Goal: Information Seeking & Learning: Learn about a topic

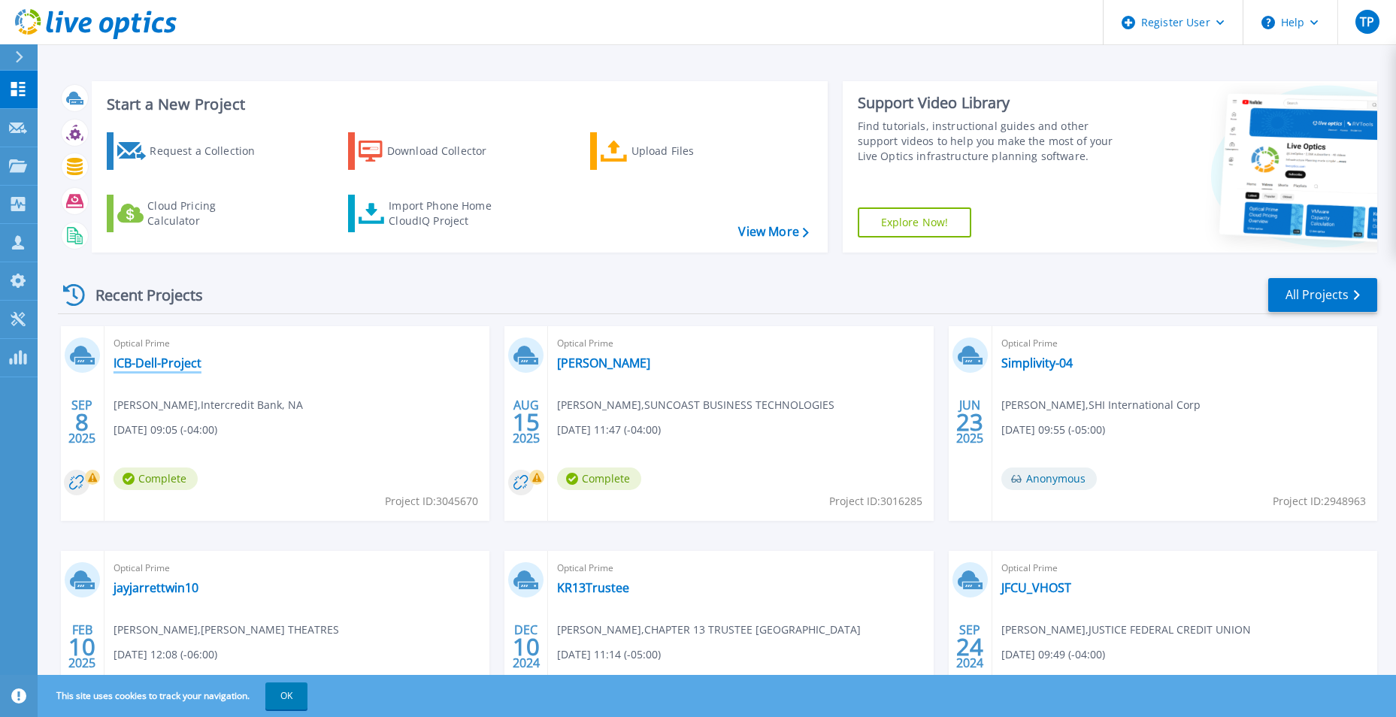
click at [176, 363] on link "ICB-Dell-Project" at bounding box center [157, 362] width 88 height 15
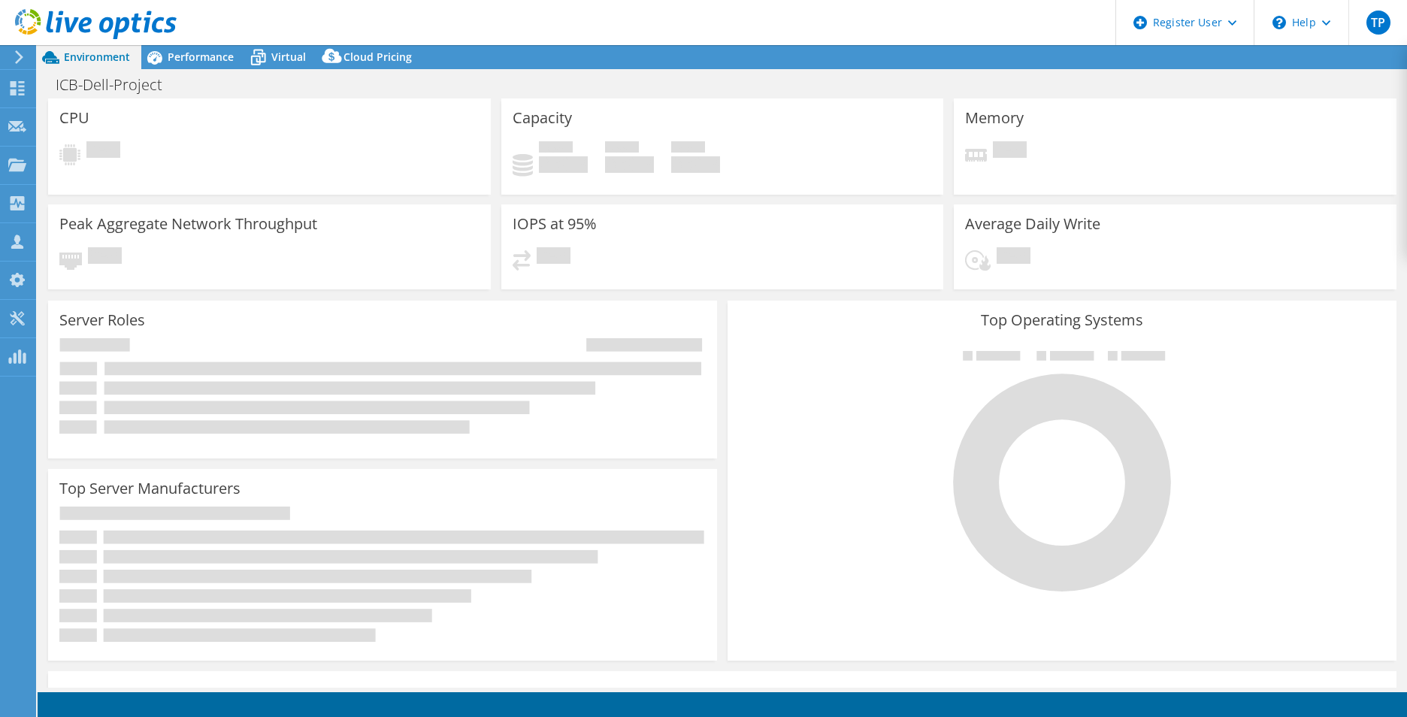
select select "USD"
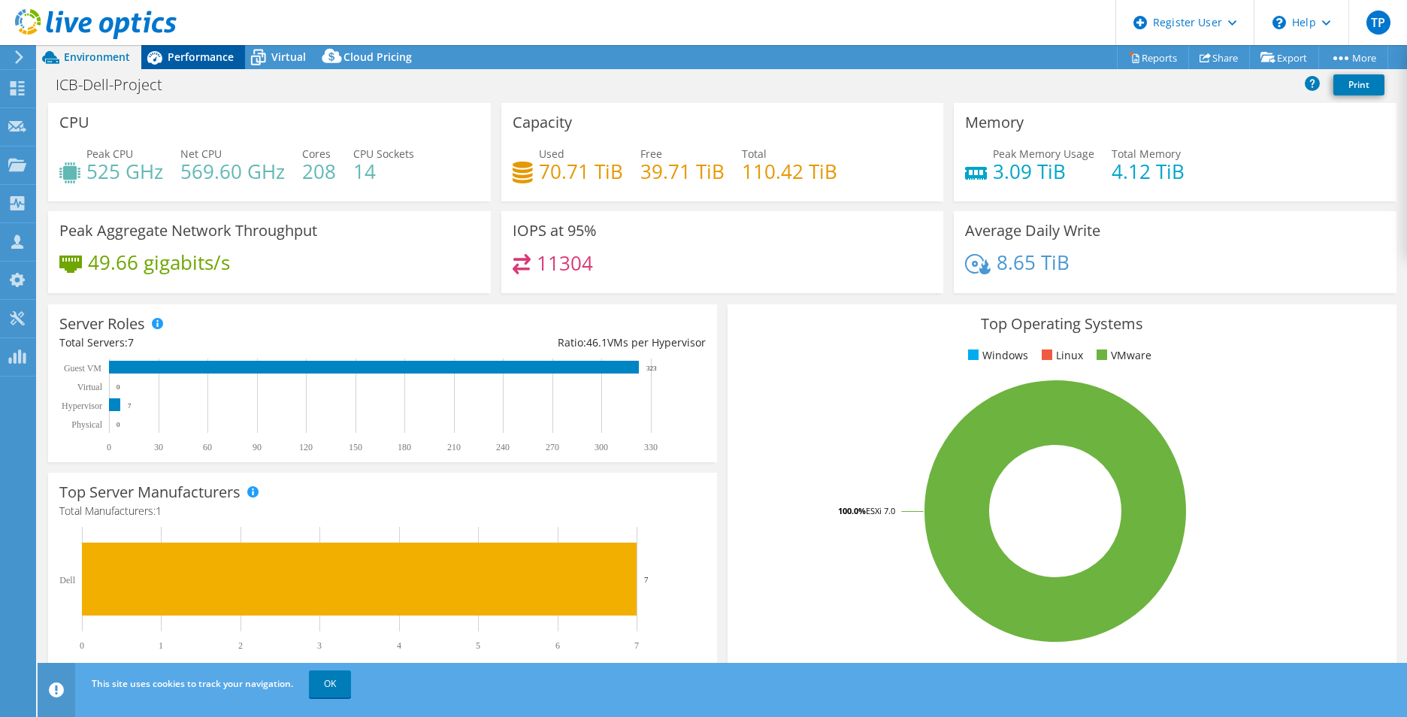
click at [182, 53] on span "Performance" at bounding box center [201, 57] width 66 height 14
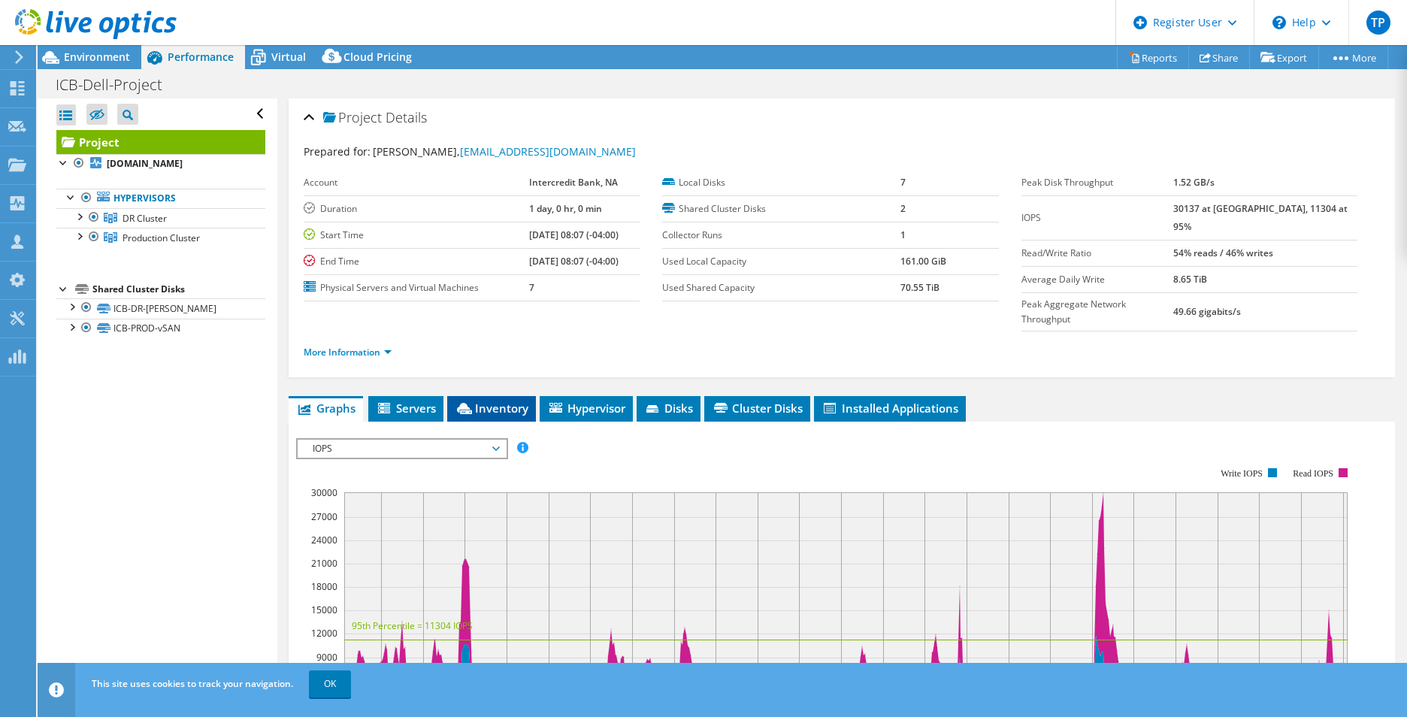
click at [500, 401] on span "Inventory" at bounding box center [492, 408] width 74 height 15
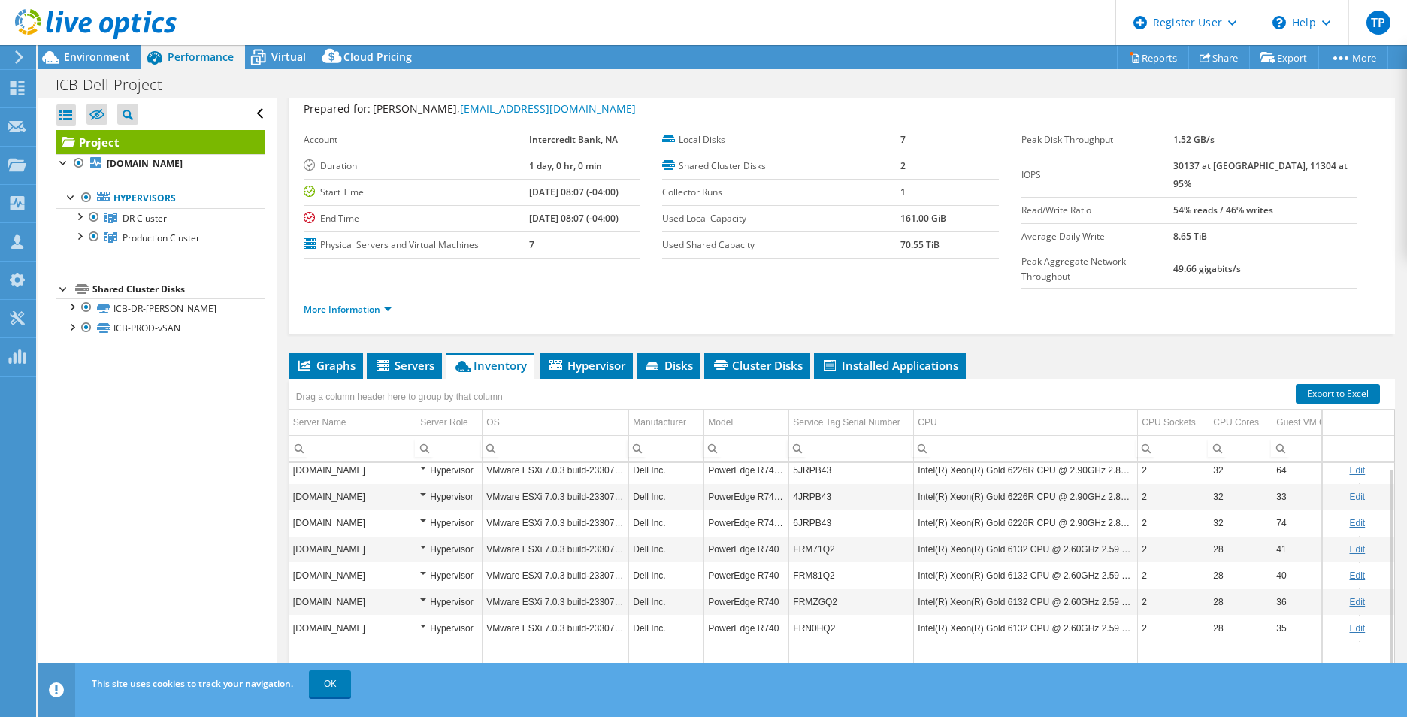
scroll to position [80, 0]
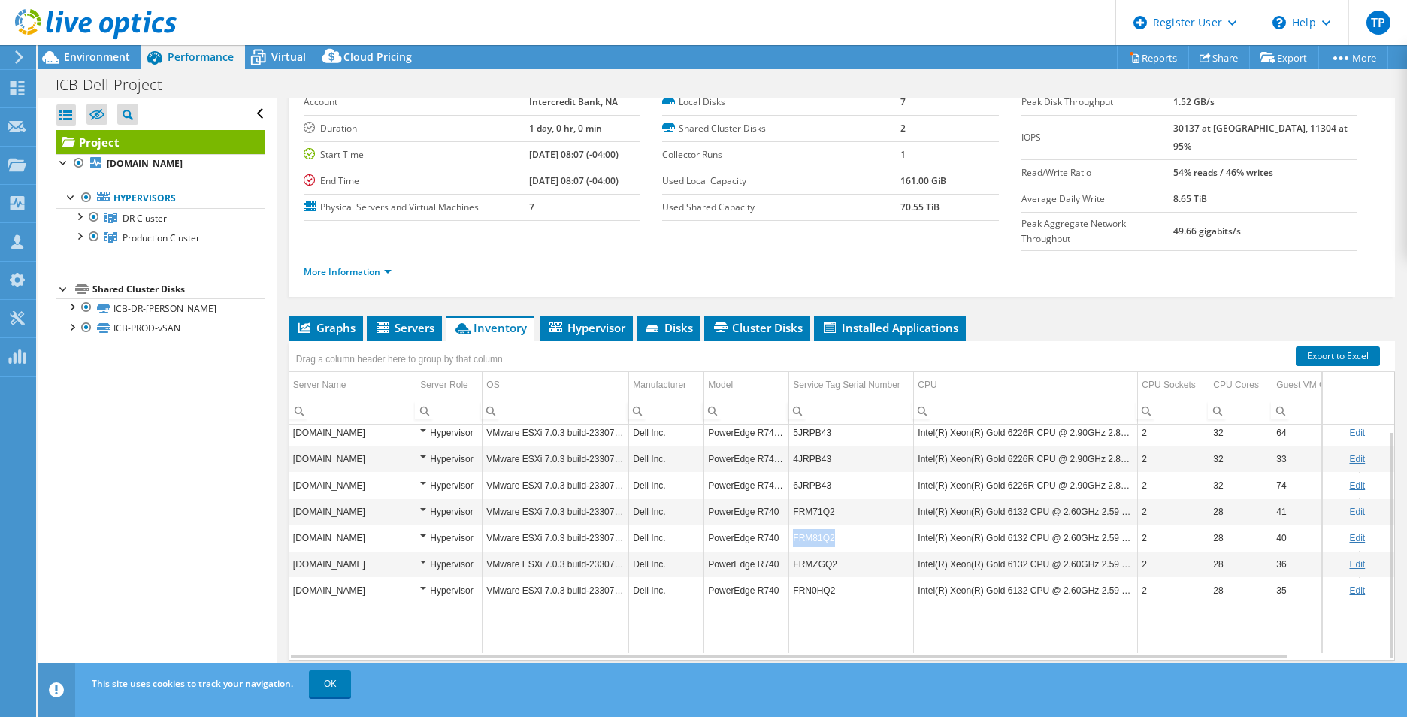
drag, startPoint x: 840, startPoint y: 504, endPoint x: 789, endPoint y: 505, distance: 50.4
click at [789, 525] on td "FRM81Q2" at bounding box center [851, 538] width 125 height 26
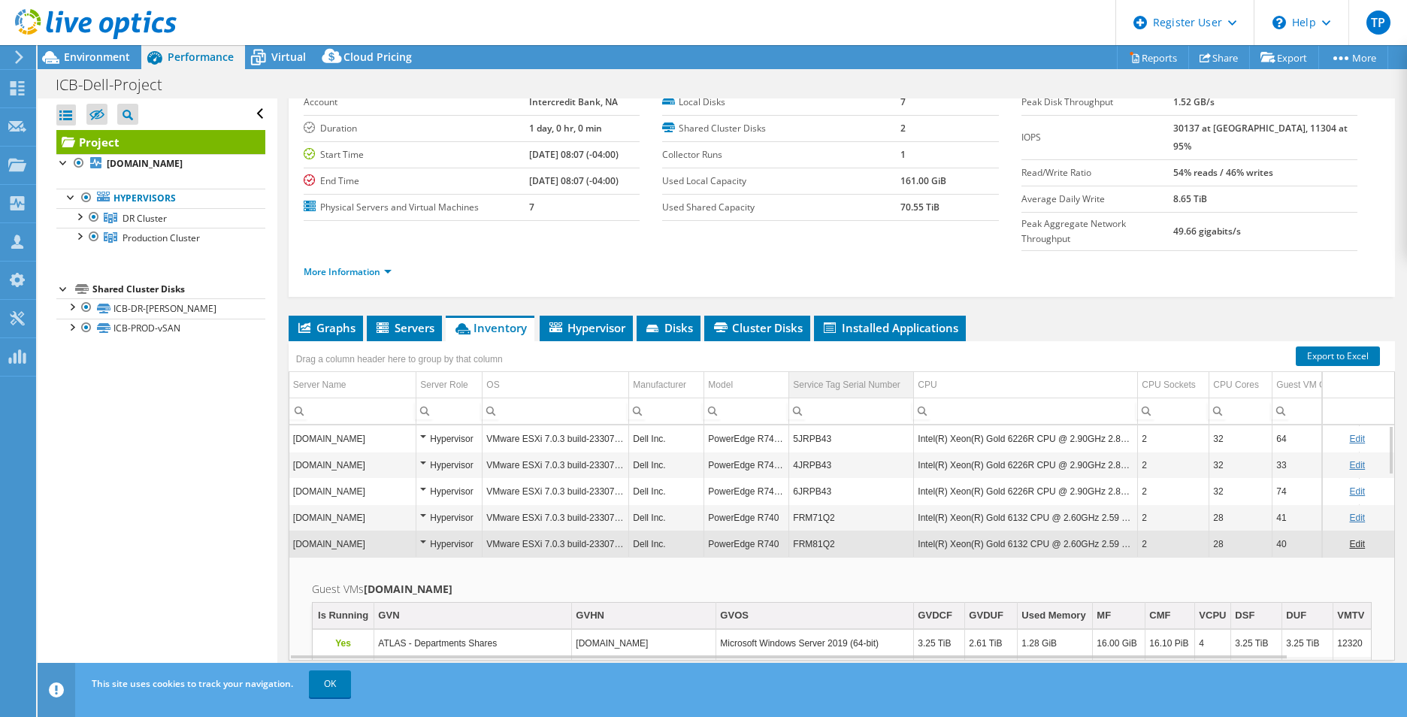
scroll to position [0, 0]
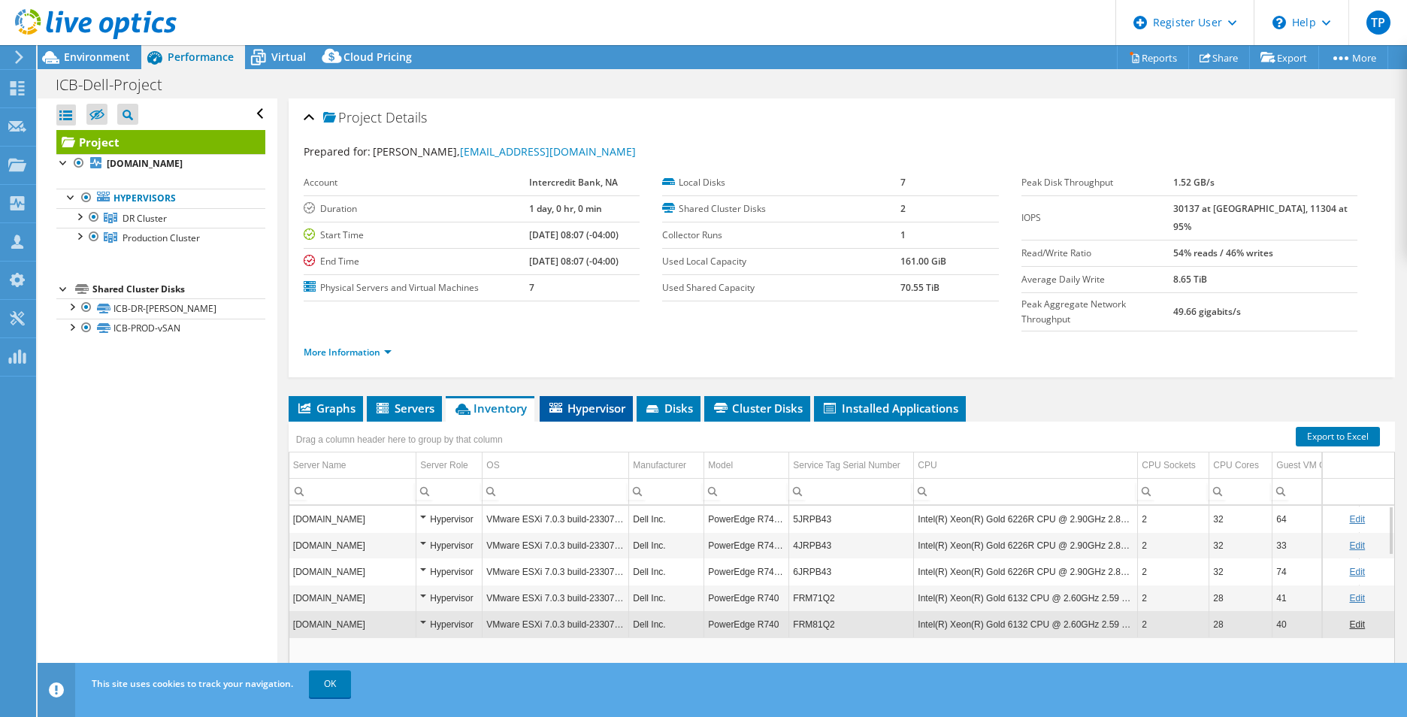
click at [609, 401] on span "Hypervisor" at bounding box center [586, 408] width 78 height 15
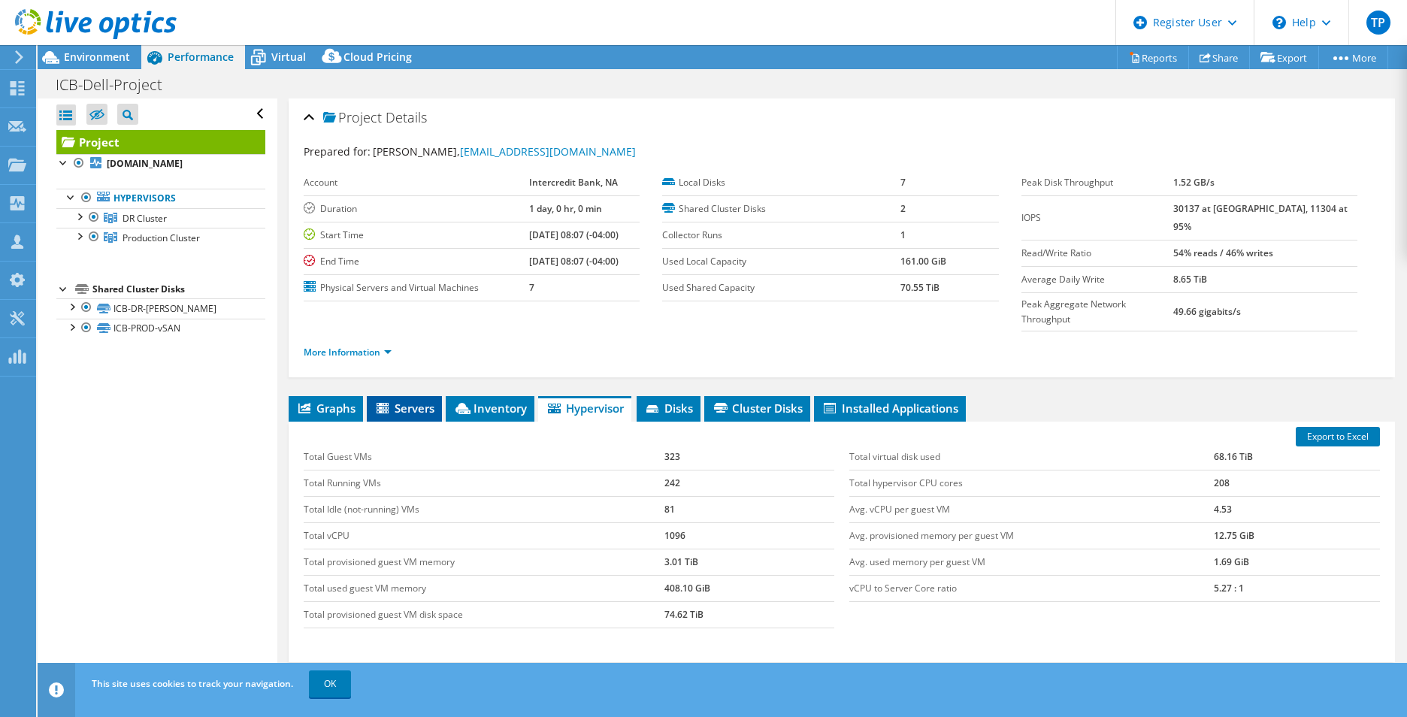
click at [386, 401] on span "Servers" at bounding box center [404, 408] width 60 height 15
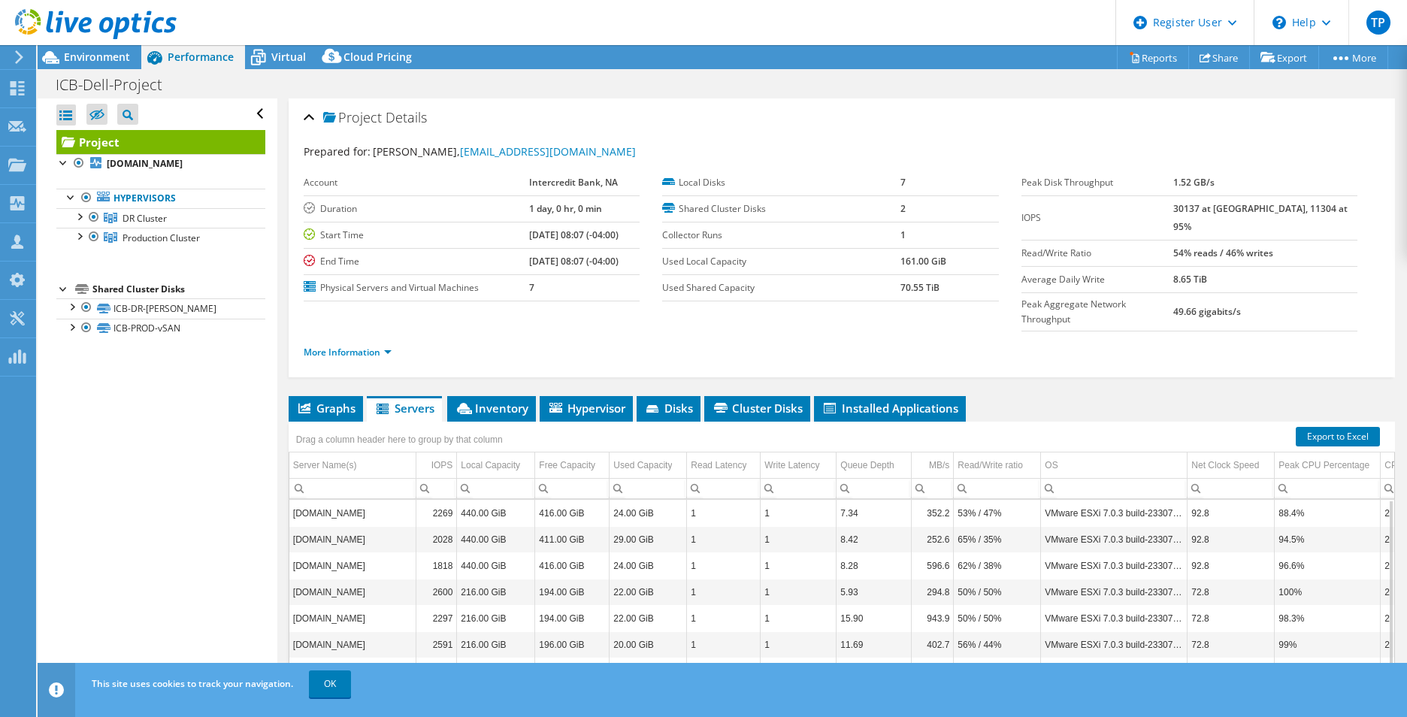
click at [1088, 129] on div "Project Details" at bounding box center [842, 118] width 1076 height 32
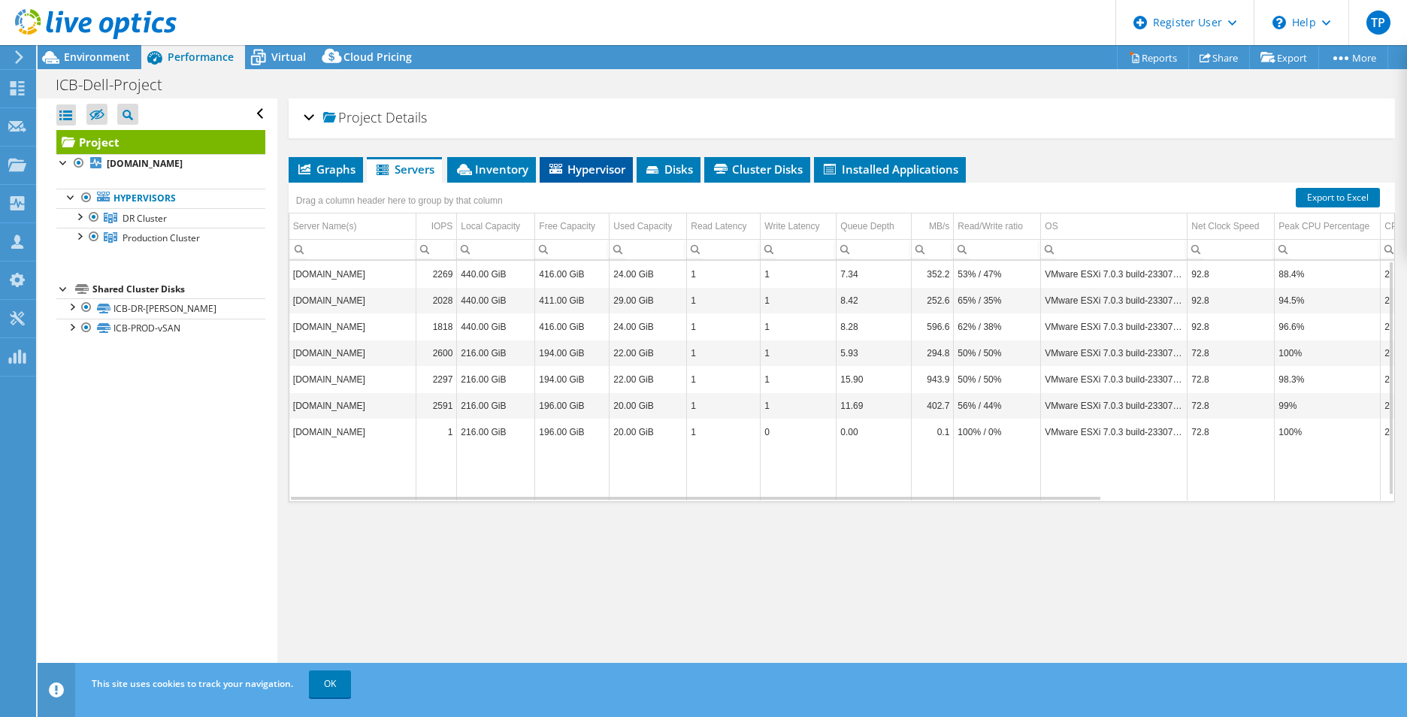
click at [569, 162] on span "Hypervisor" at bounding box center [586, 169] width 78 height 15
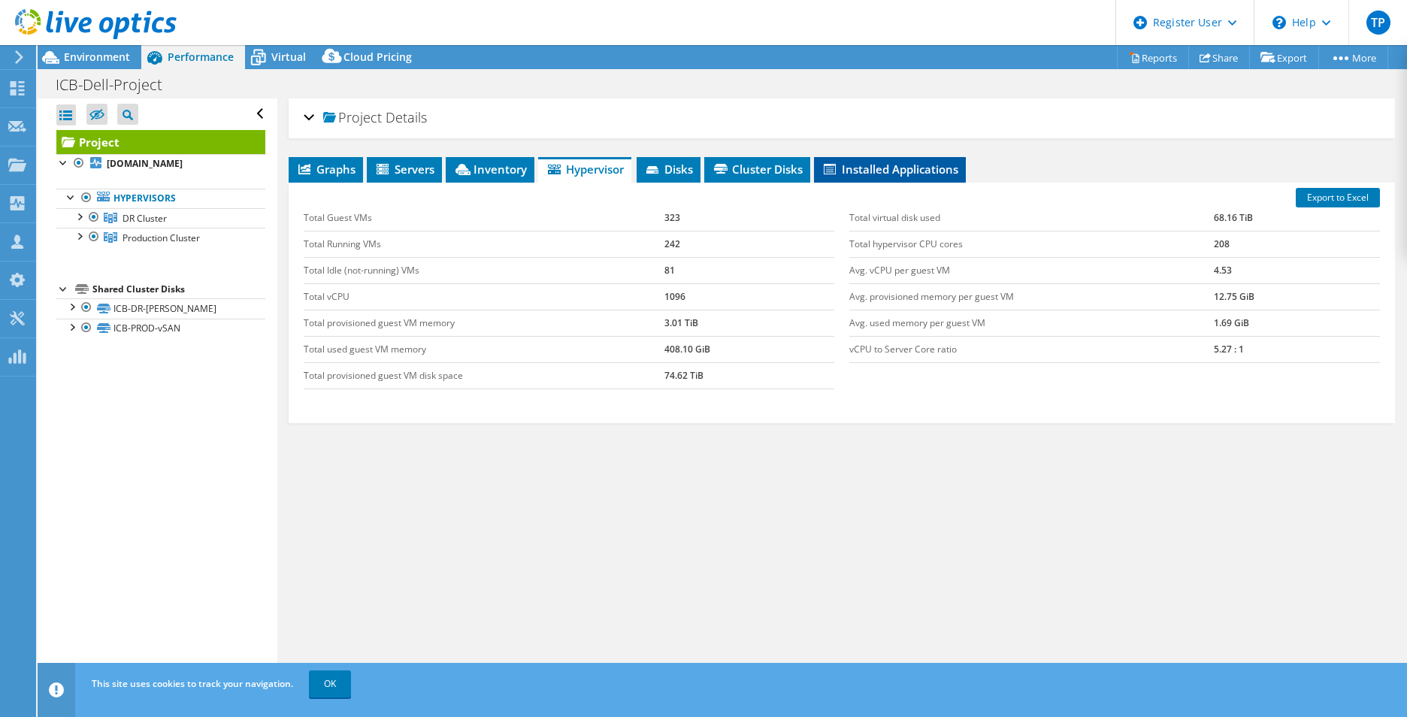
click at [890, 166] on span "Installed Applications" at bounding box center [889, 169] width 137 height 15
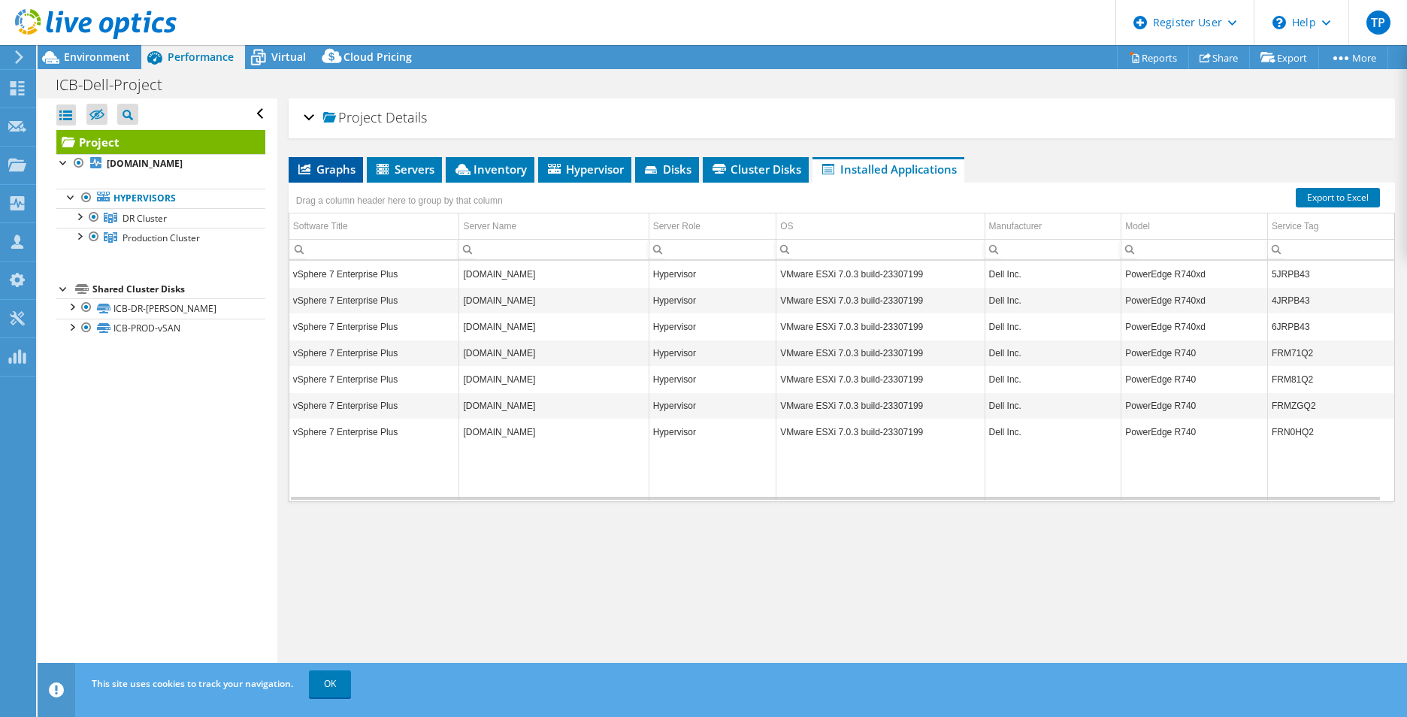
click at [343, 168] on span "Graphs" at bounding box center [325, 169] width 59 height 15
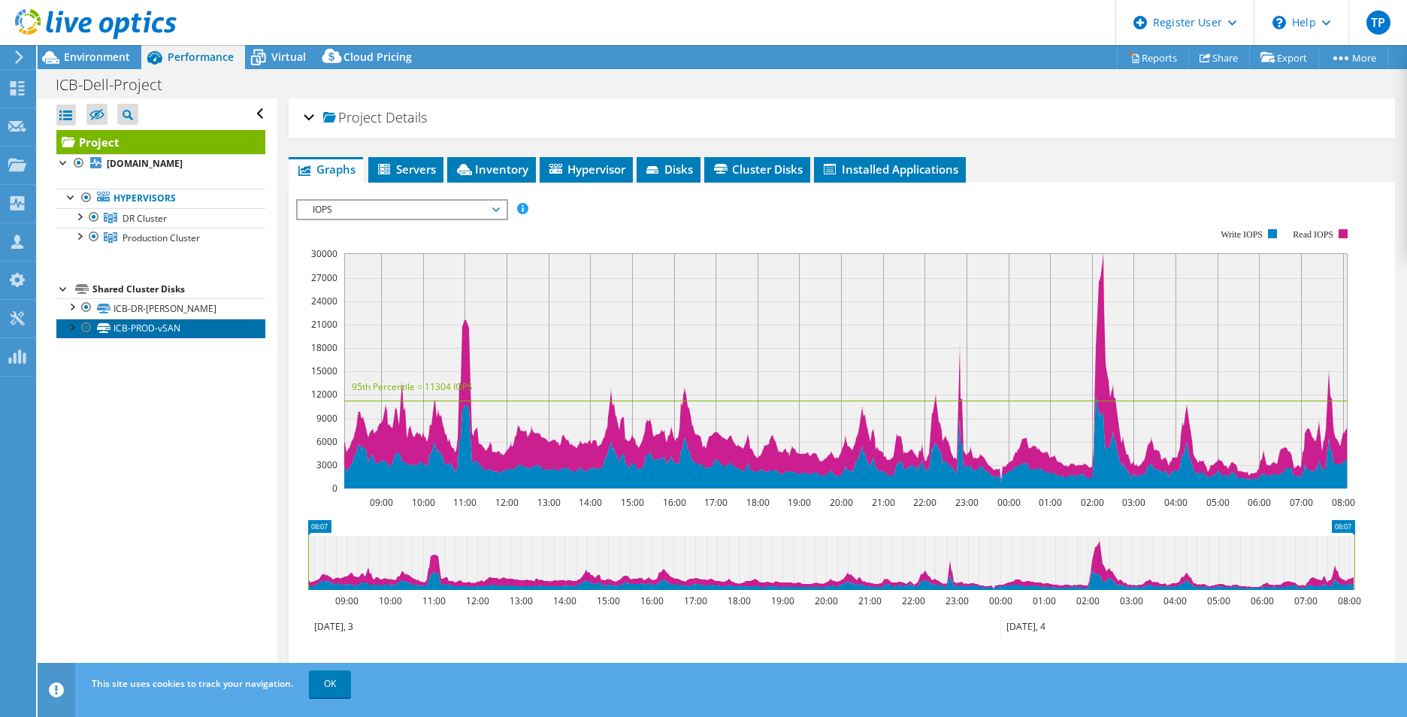
click at [147, 331] on link "ICB-PROD-vSAN" at bounding box center [160, 329] width 209 height 20
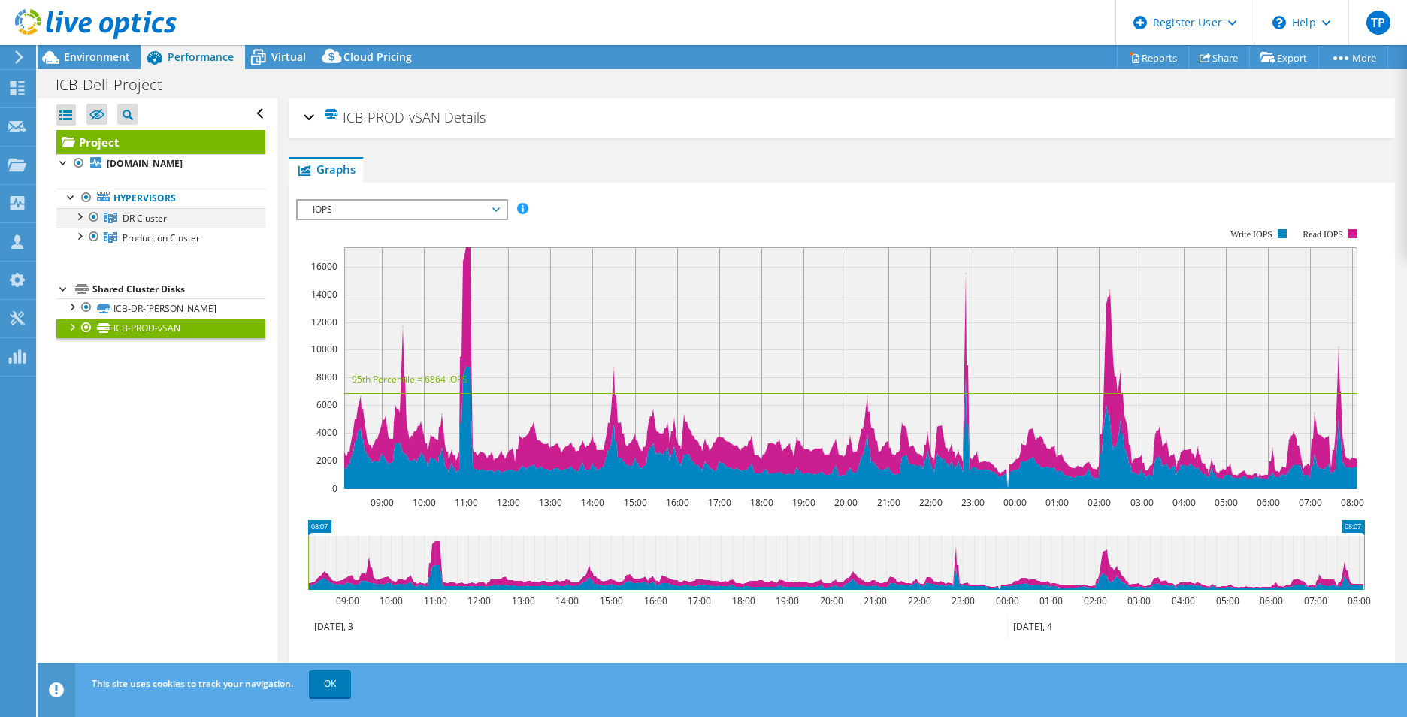
click at [81, 219] on div at bounding box center [78, 215] width 15 height 15
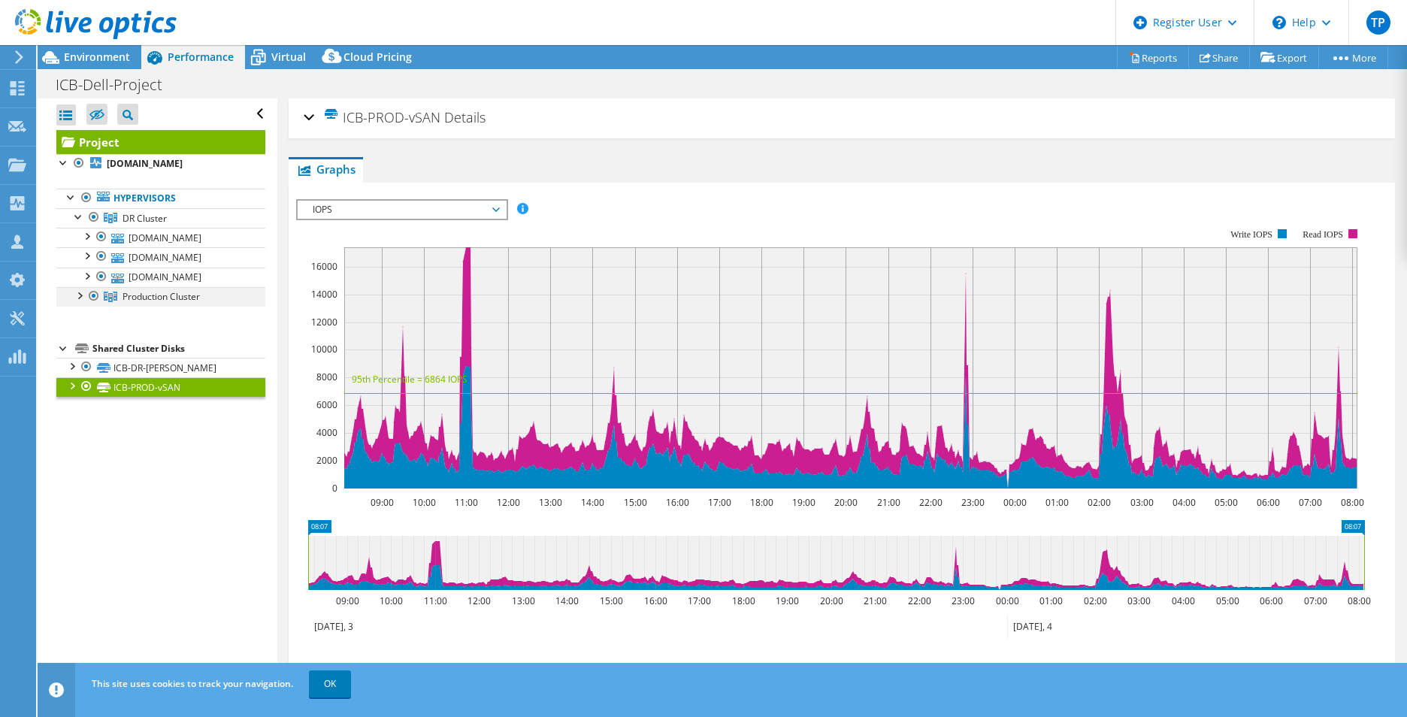
click at [80, 298] on div at bounding box center [78, 294] width 15 height 15
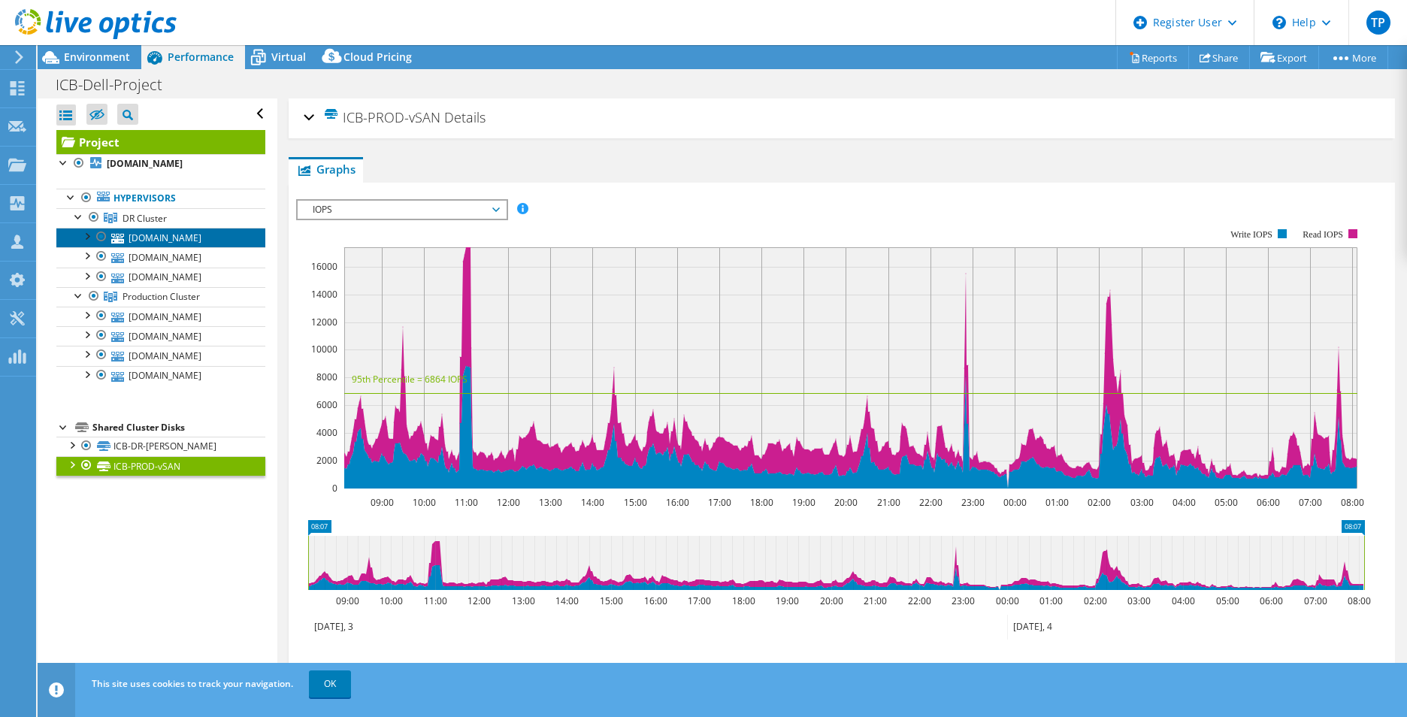
click at [183, 234] on link "[DOMAIN_NAME]" at bounding box center [160, 238] width 209 height 20
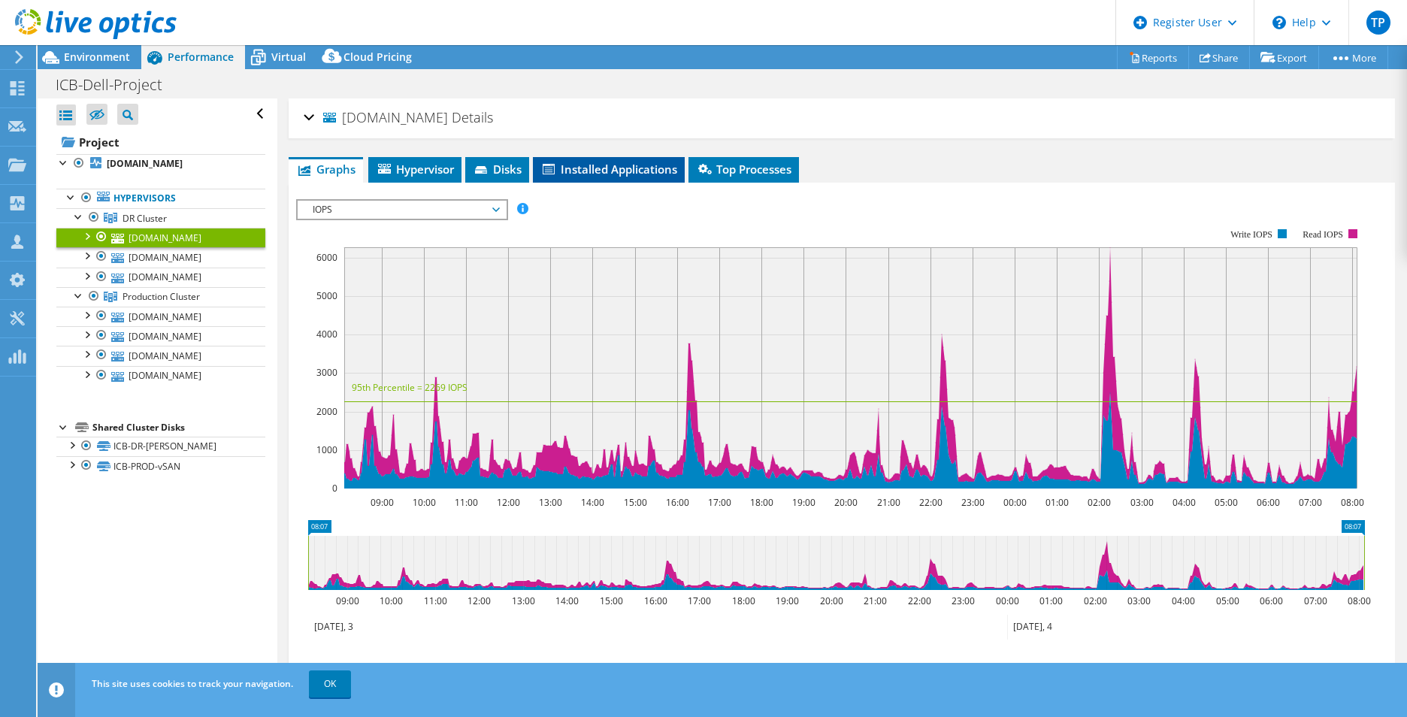
click at [635, 177] on li "Installed Applications" at bounding box center [609, 170] width 152 height 26
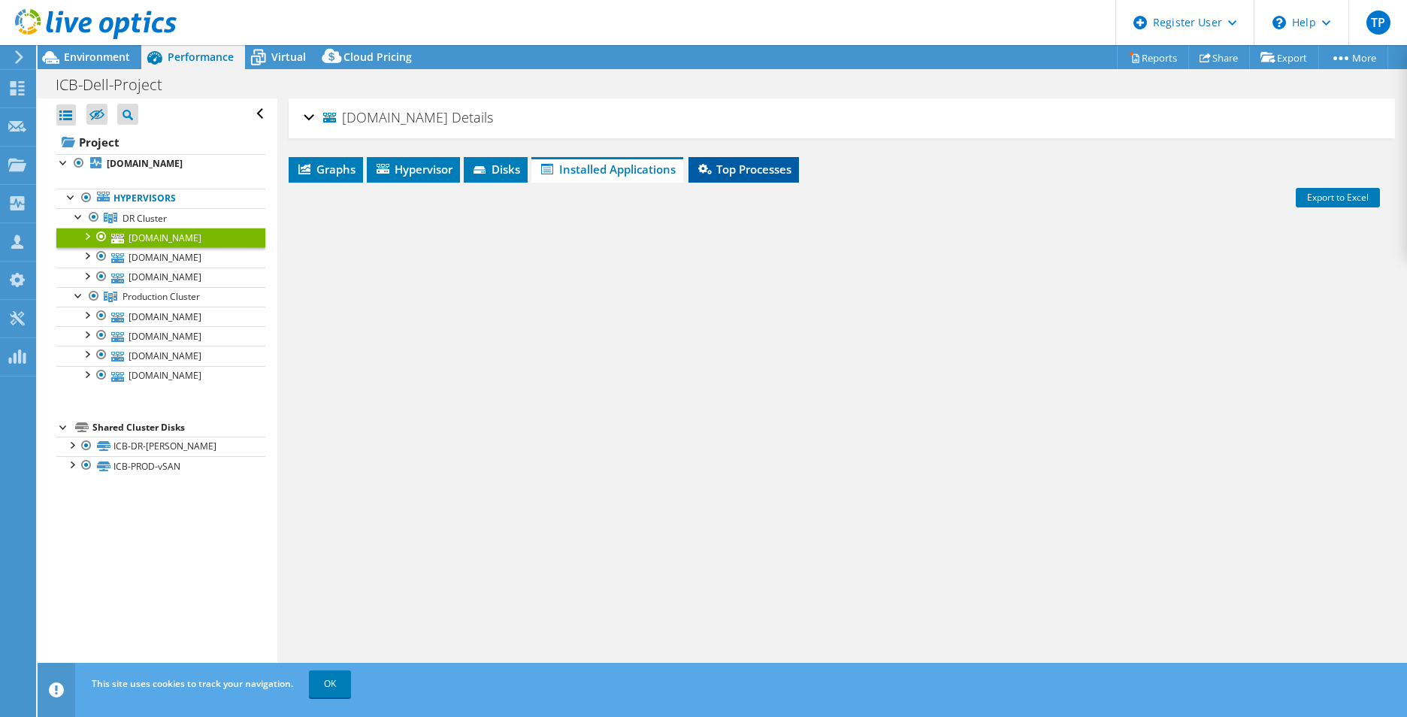
click at [726, 173] on span "Top Processes" at bounding box center [743, 169] width 95 height 15
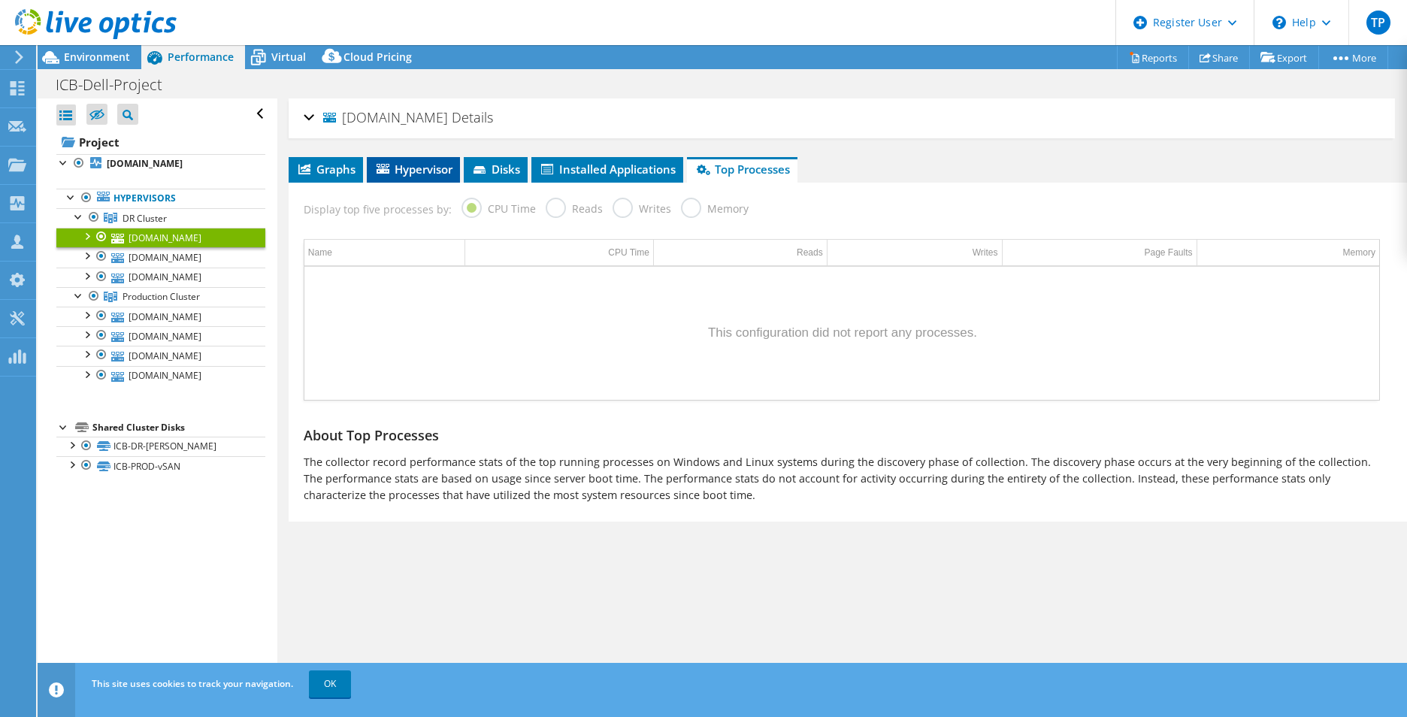
click at [443, 174] on span "Hypervisor" at bounding box center [413, 169] width 78 height 15
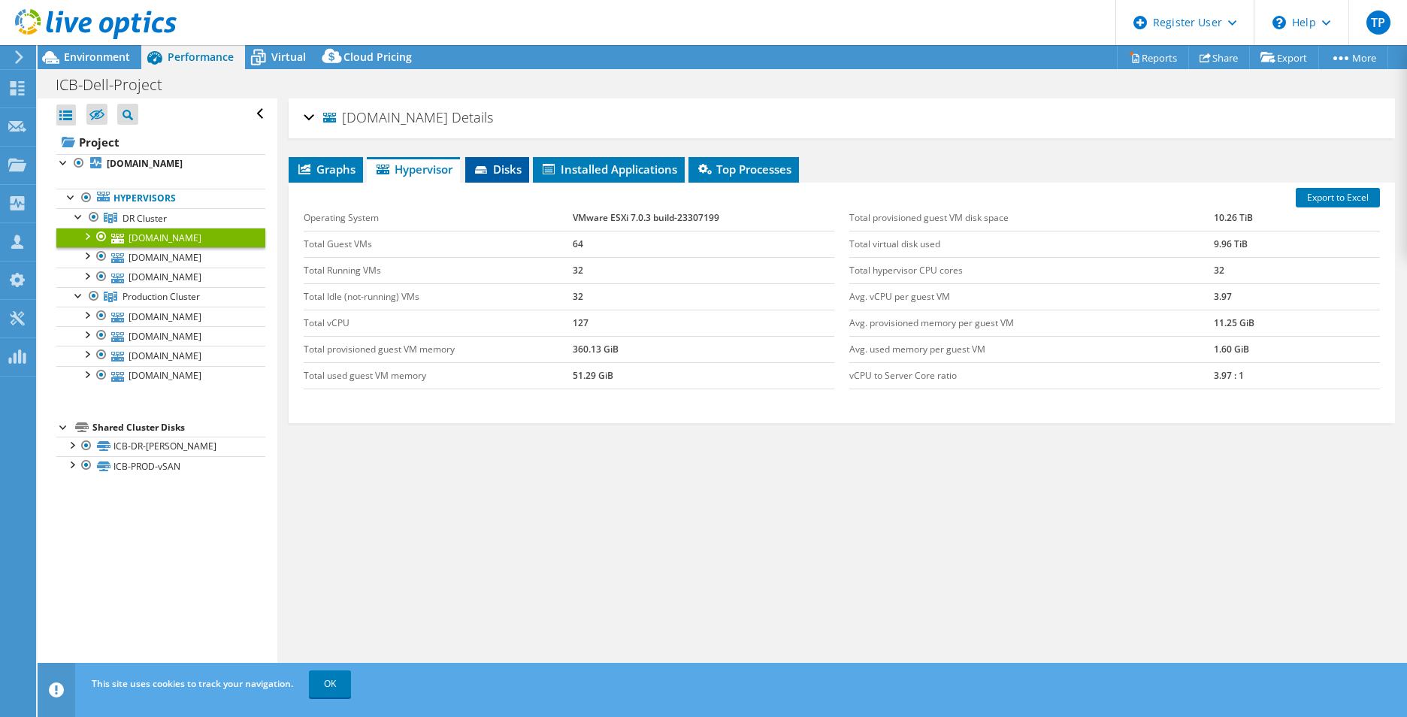
click at [521, 159] on li "Disks" at bounding box center [497, 170] width 64 height 26
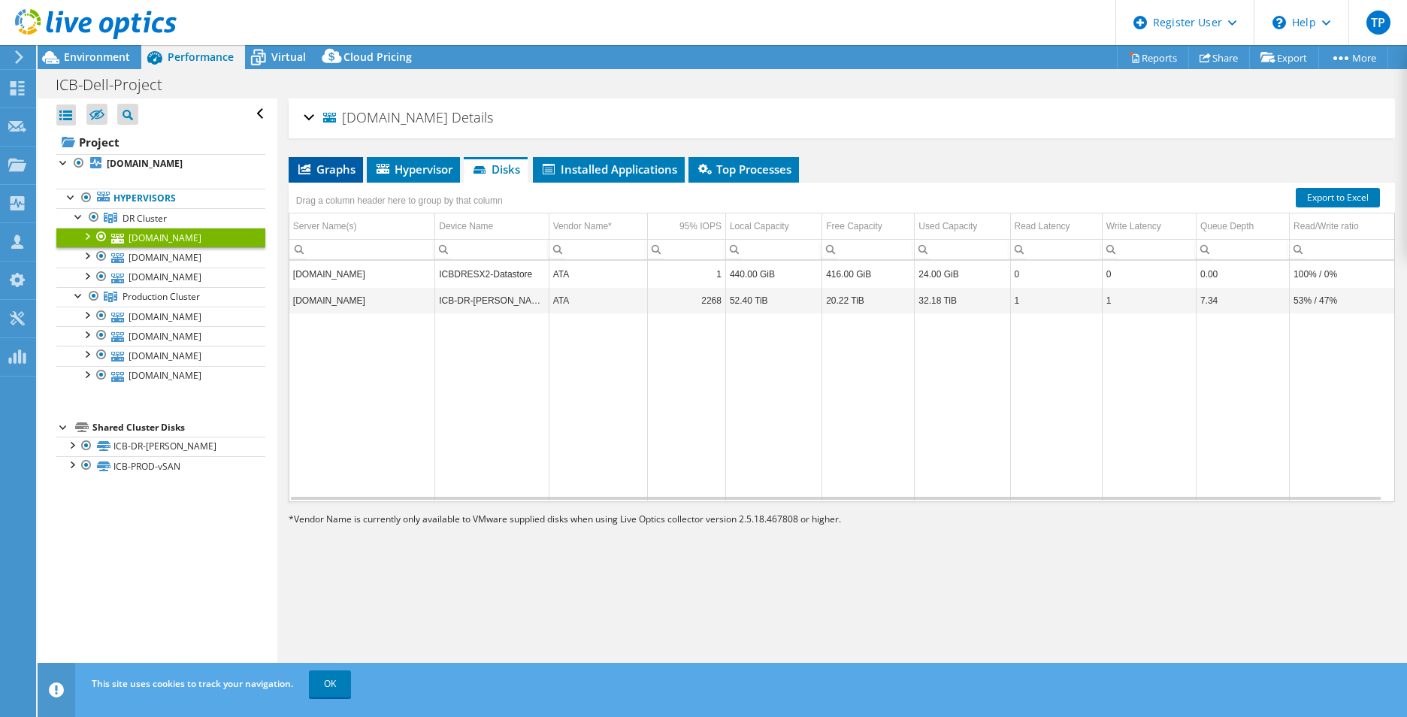
click at [342, 167] on span "Graphs" at bounding box center [325, 169] width 59 height 15
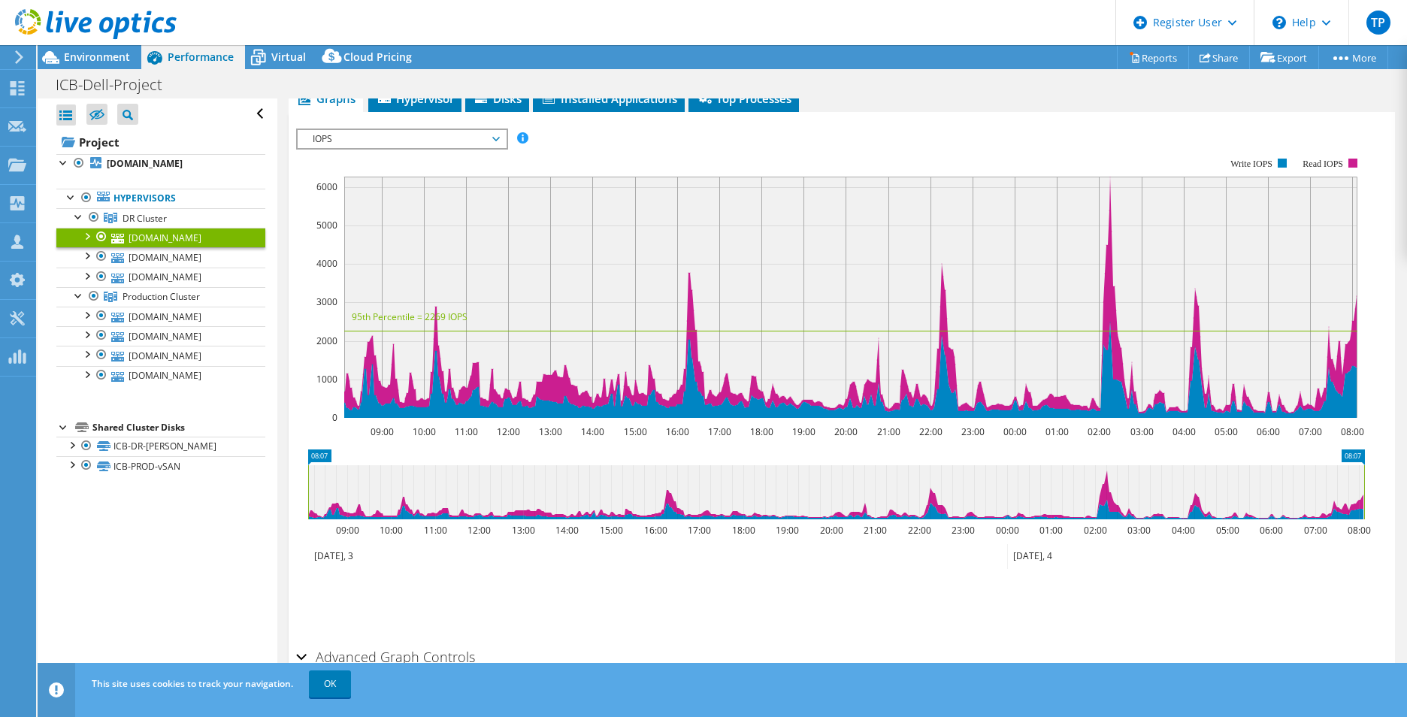
scroll to position [129, 0]
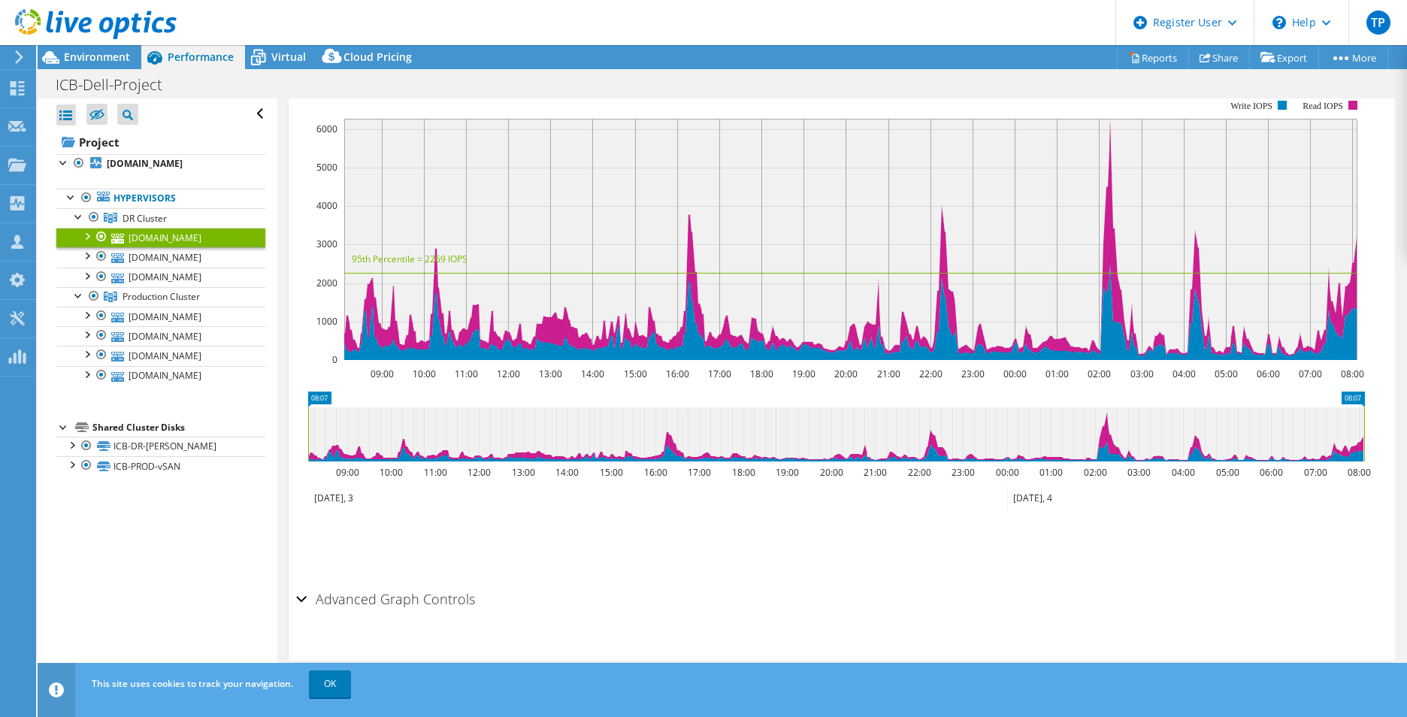
click at [76, 235] on link "[DOMAIN_NAME]" at bounding box center [160, 238] width 209 height 20
click at [86, 236] on div at bounding box center [86, 235] width 15 height 15
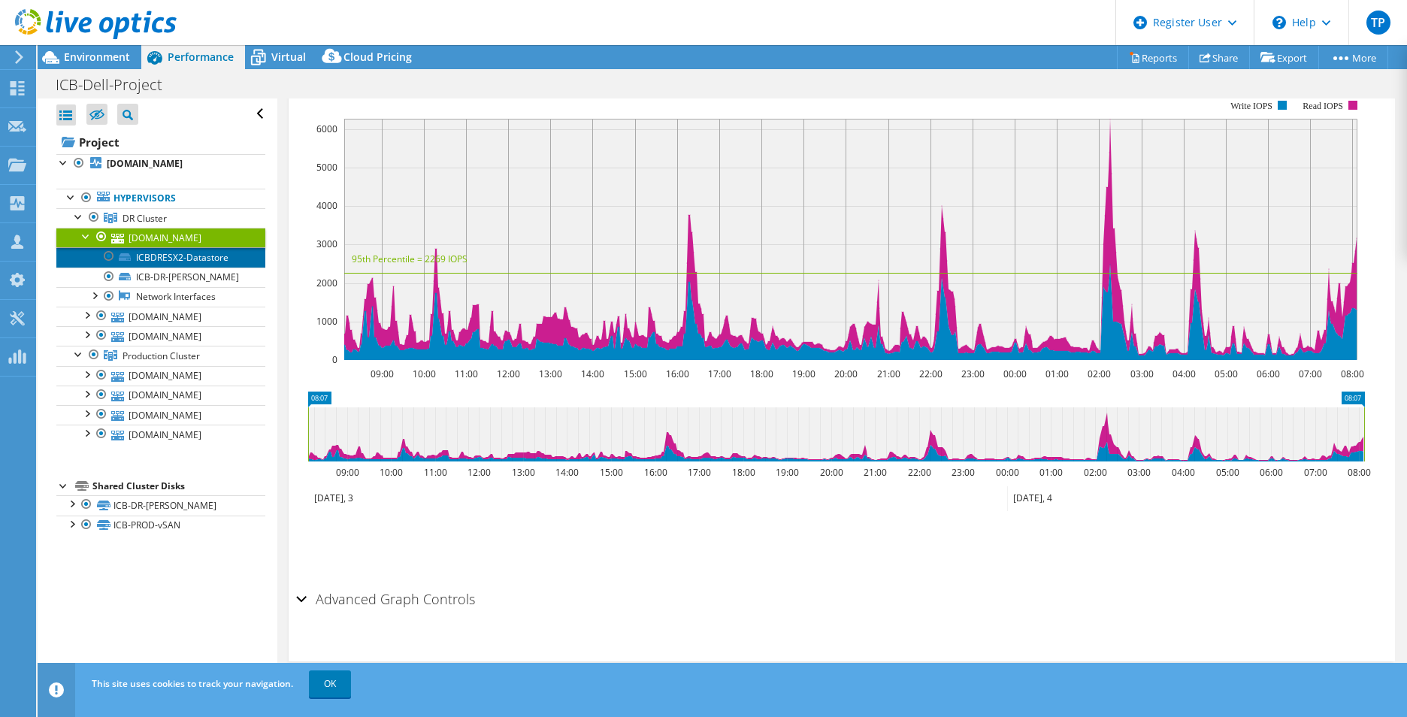
click at [203, 259] on link "ICBDRESX2-Datastore" at bounding box center [160, 257] width 209 height 20
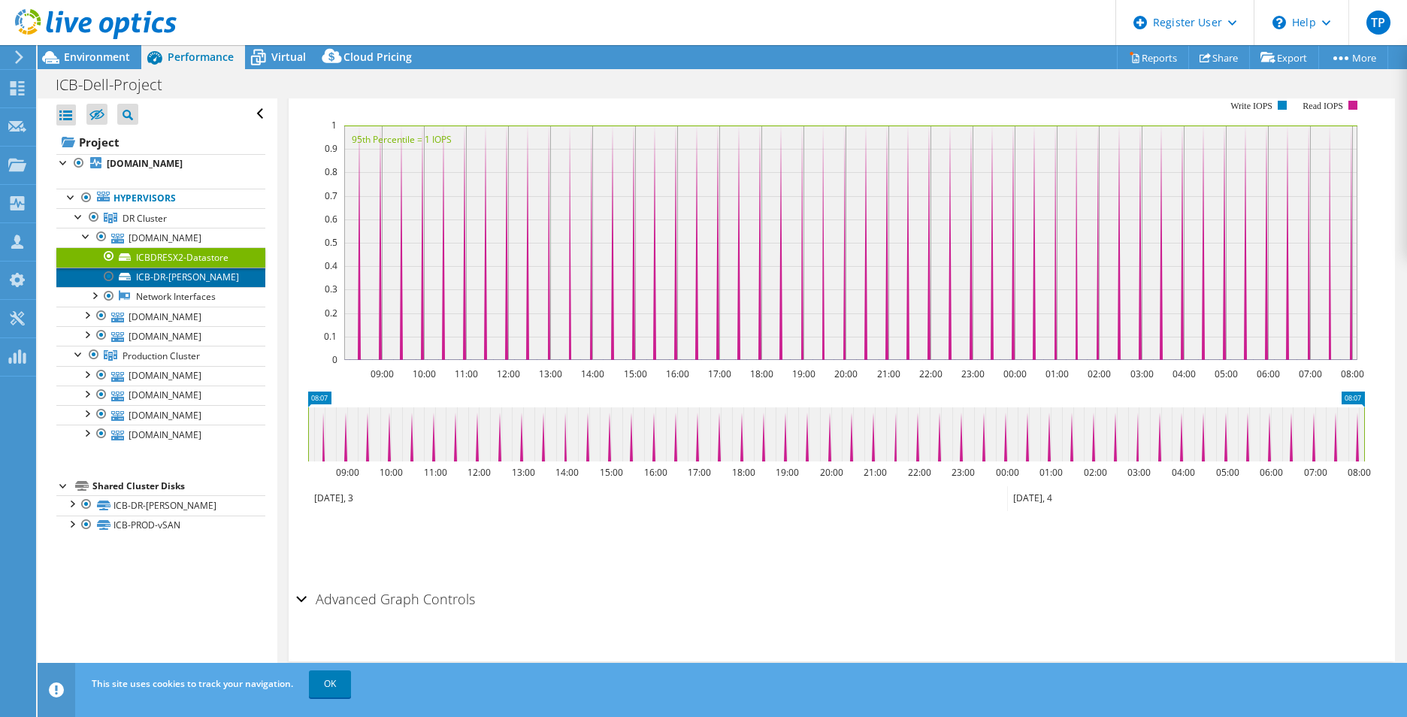
click at [204, 276] on link "ICB-DR-[PERSON_NAME]" at bounding box center [160, 278] width 209 height 20
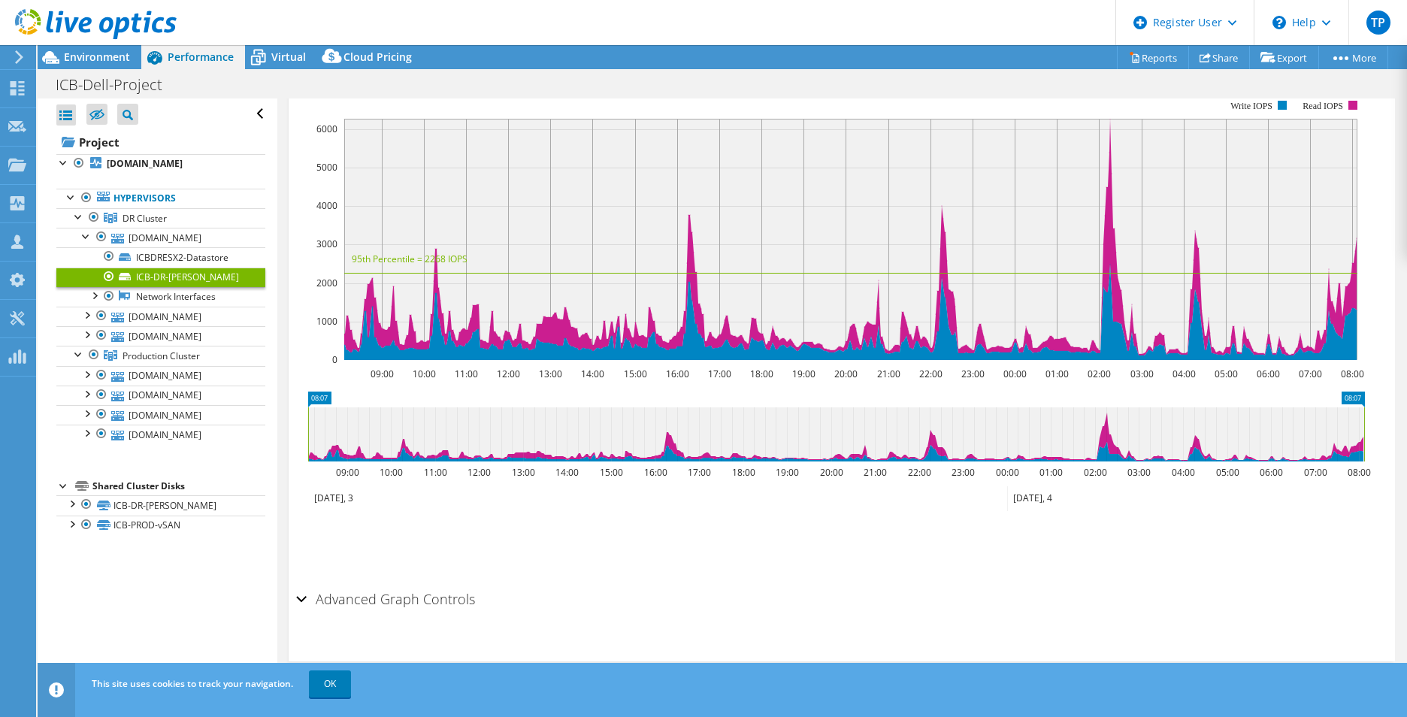
click at [315, 37] on header "TP Dell User [PERSON_NAME] [PERSON_NAME][EMAIL_ADDRESS][PERSON_NAME][DOMAIN_NAM…" at bounding box center [703, 22] width 1407 height 45
click at [296, 54] on span "Virtual" at bounding box center [288, 57] width 35 height 14
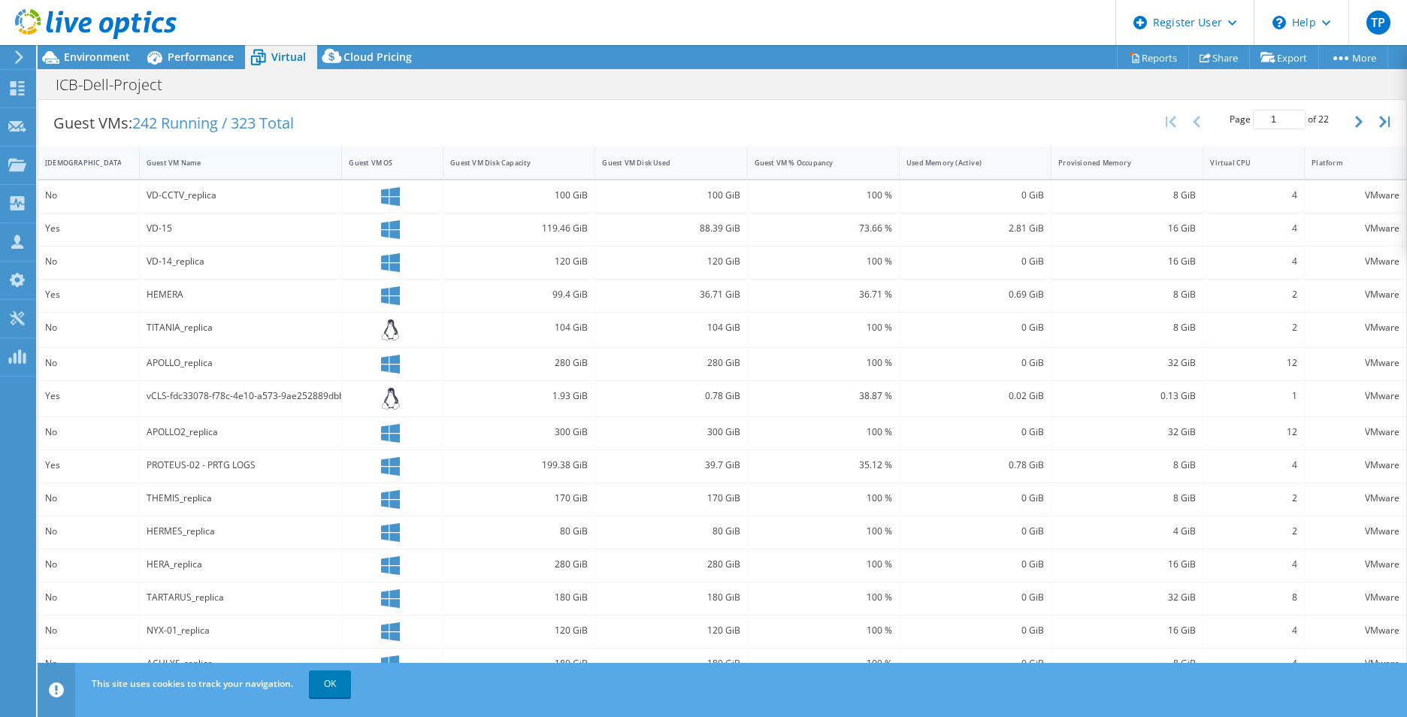
scroll to position [295, 0]
click at [98, 60] on span "Environment" at bounding box center [97, 57] width 66 height 14
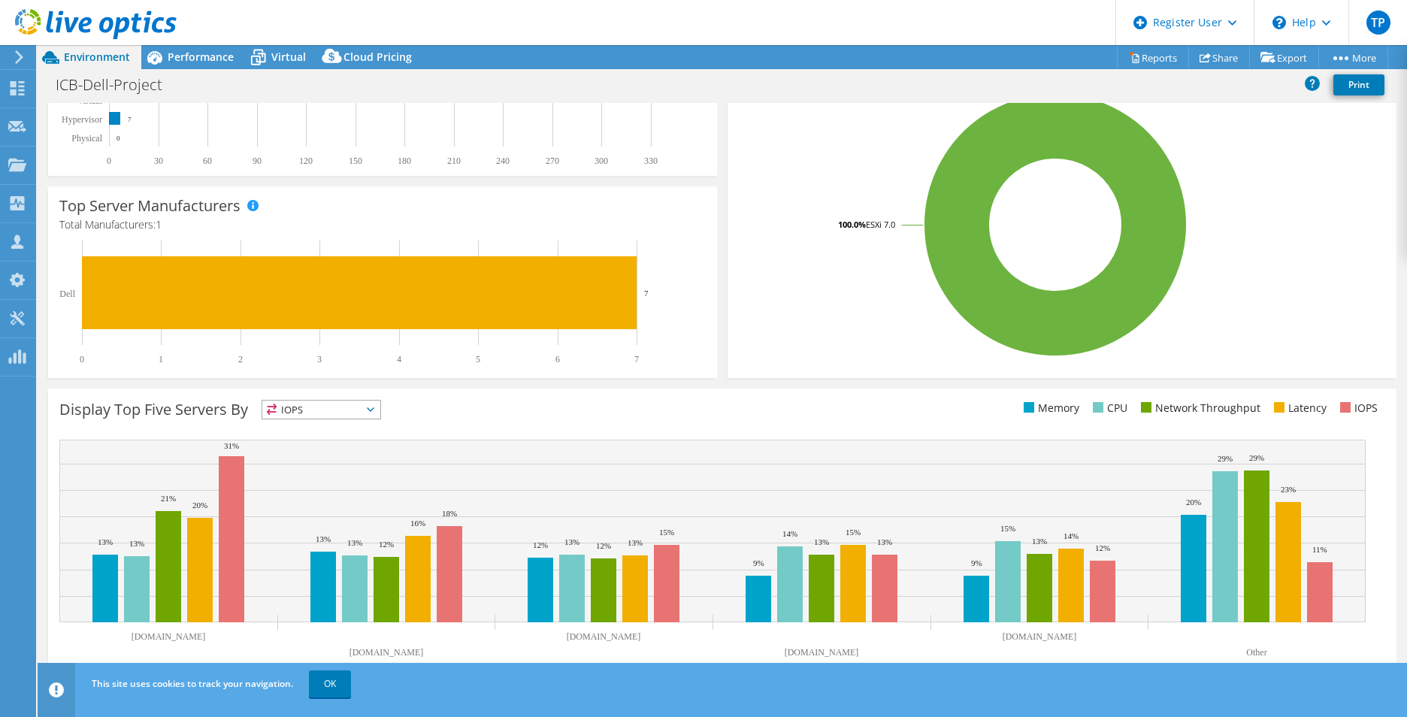
scroll to position [286, 0]
click at [198, 57] on span "Performance" at bounding box center [201, 57] width 66 height 14
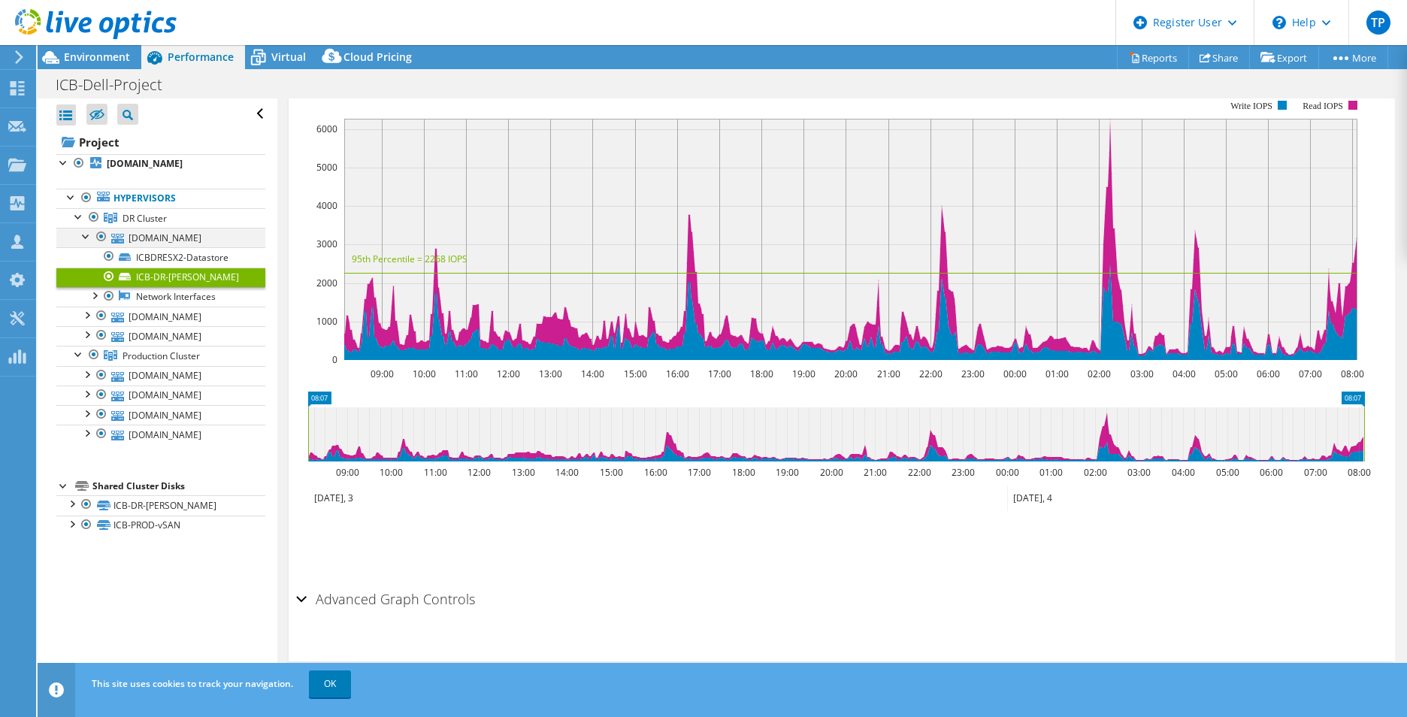
click at [85, 234] on div at bounding box center [86, 235] width 15 height 15
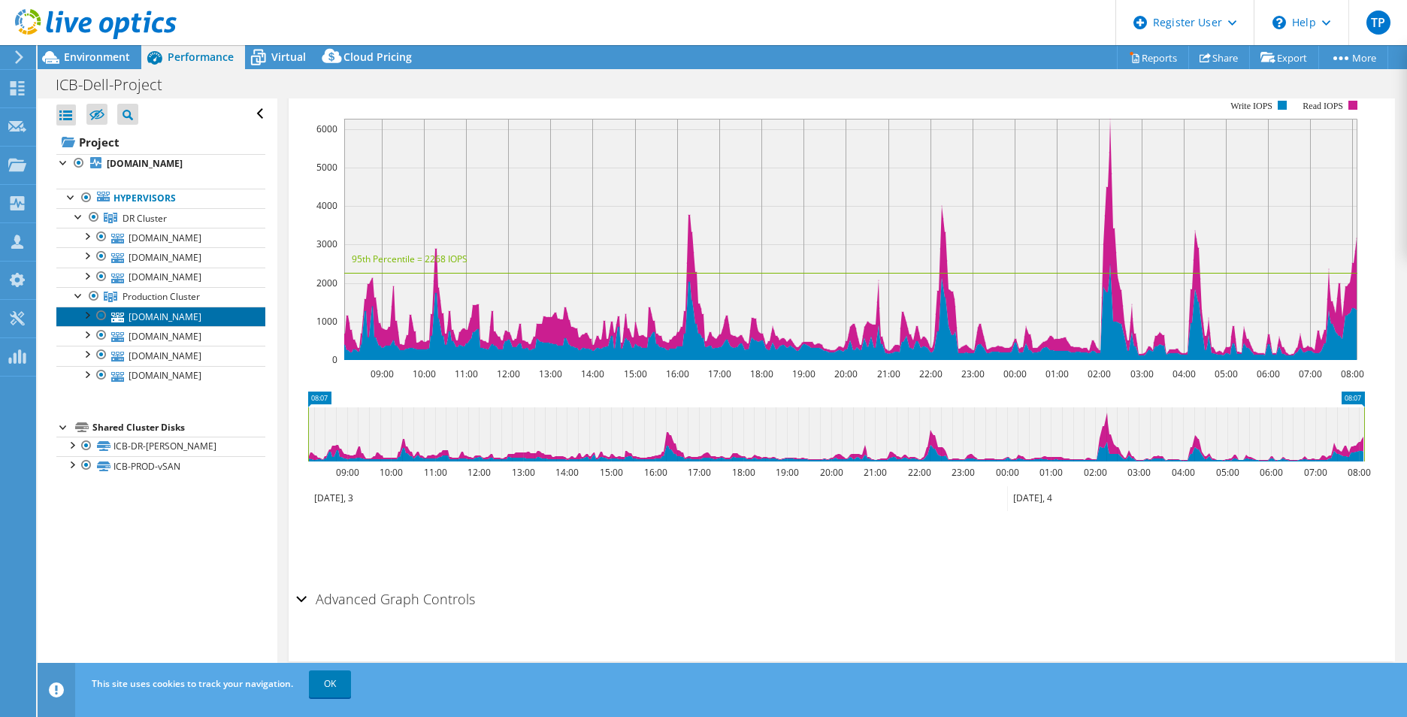
click at [178, 323] on link "[DOMAIN_NAME]" at bounding box center [160, 317] width 209 height 20
